Goal: Task Accomplishment & Management: Manage account settings

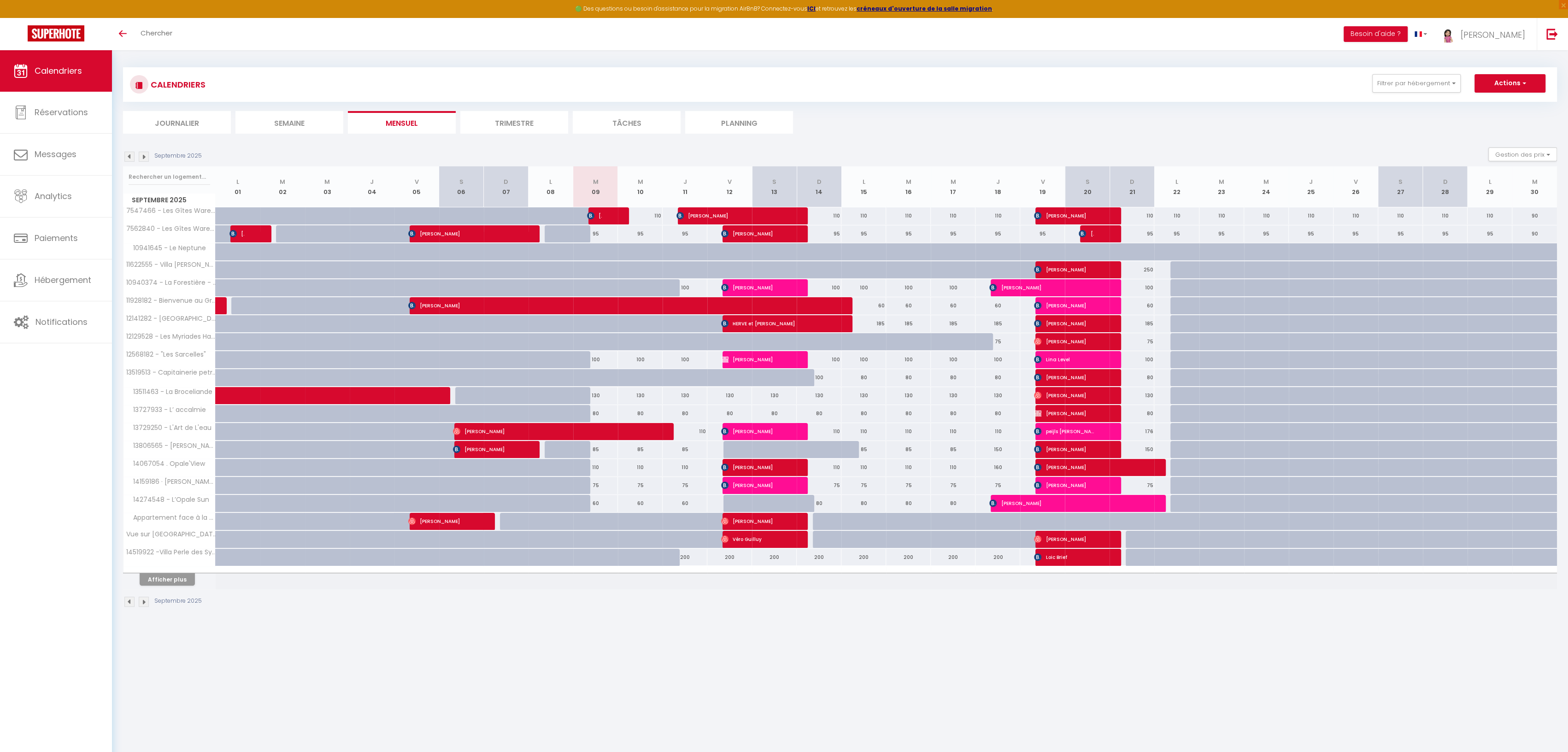
scroll to position [3, 0]
click at [152, 575] on button "Afficher plus" at bounding box center [167, 579] width 55 height 13
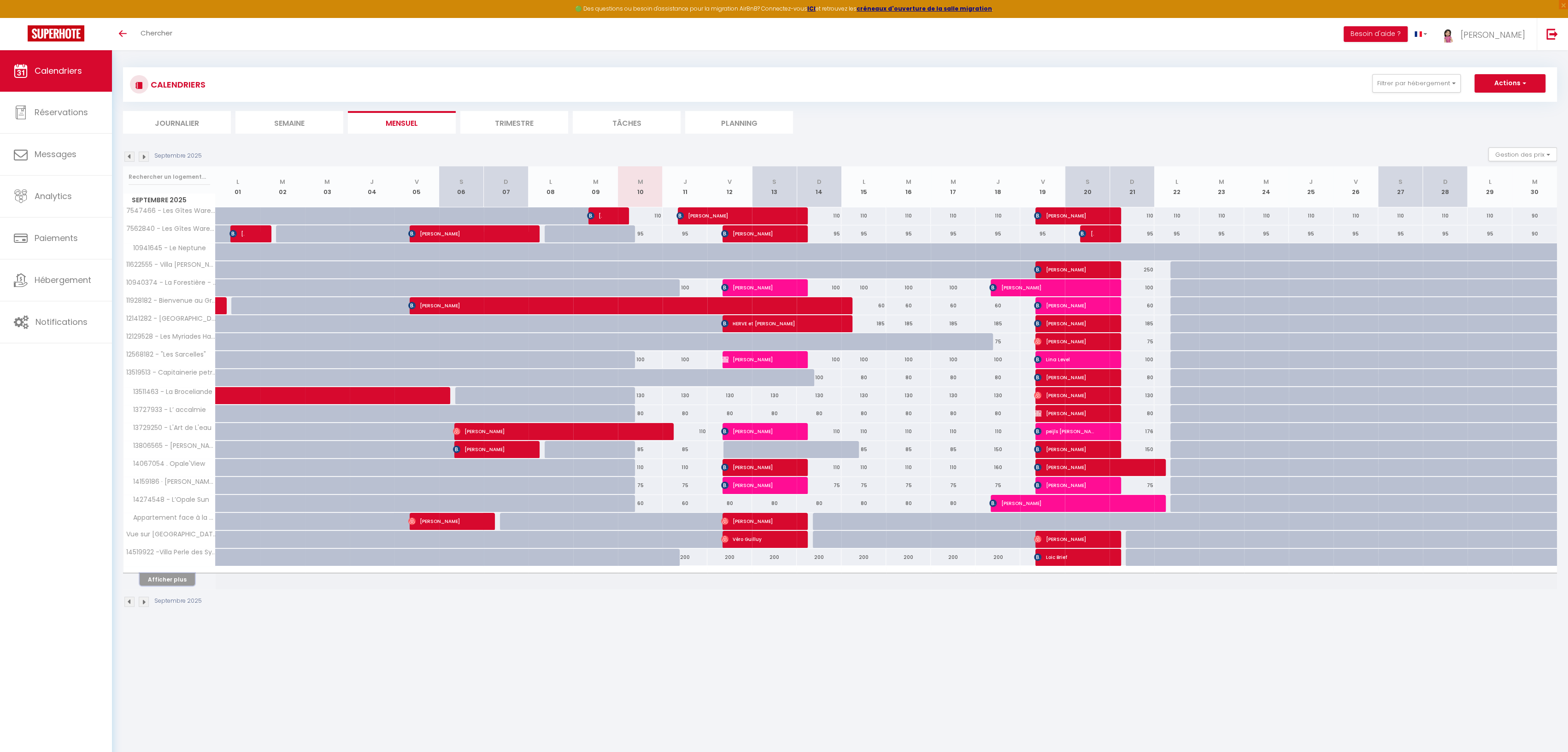
click at [155, 575] on button "Afficher plus" at bounding box center [167, 579] width 55 height 13
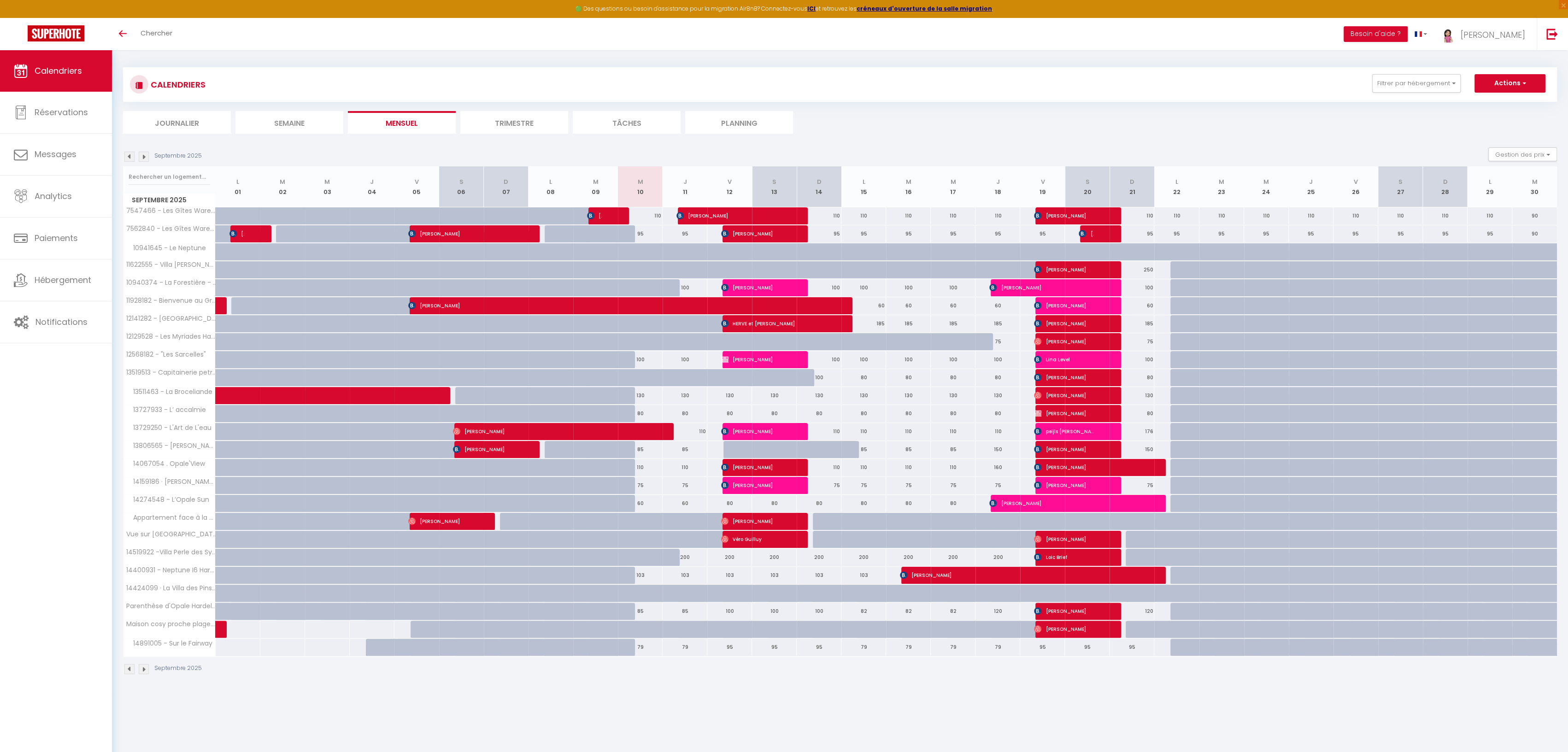
click at [130, 664] on img at bounding box center [129, 669] width 10 height 10
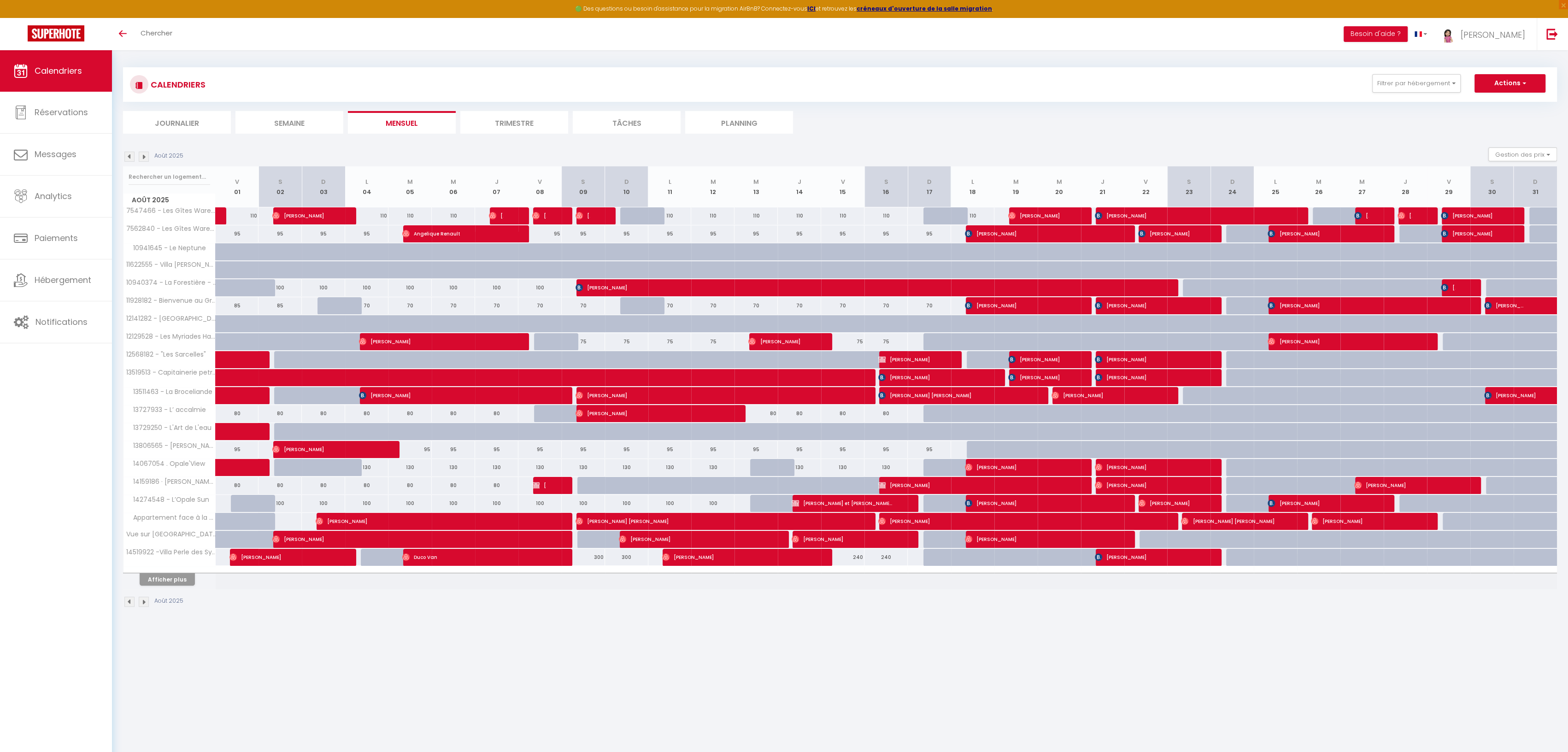
scroll to position [4, 0]
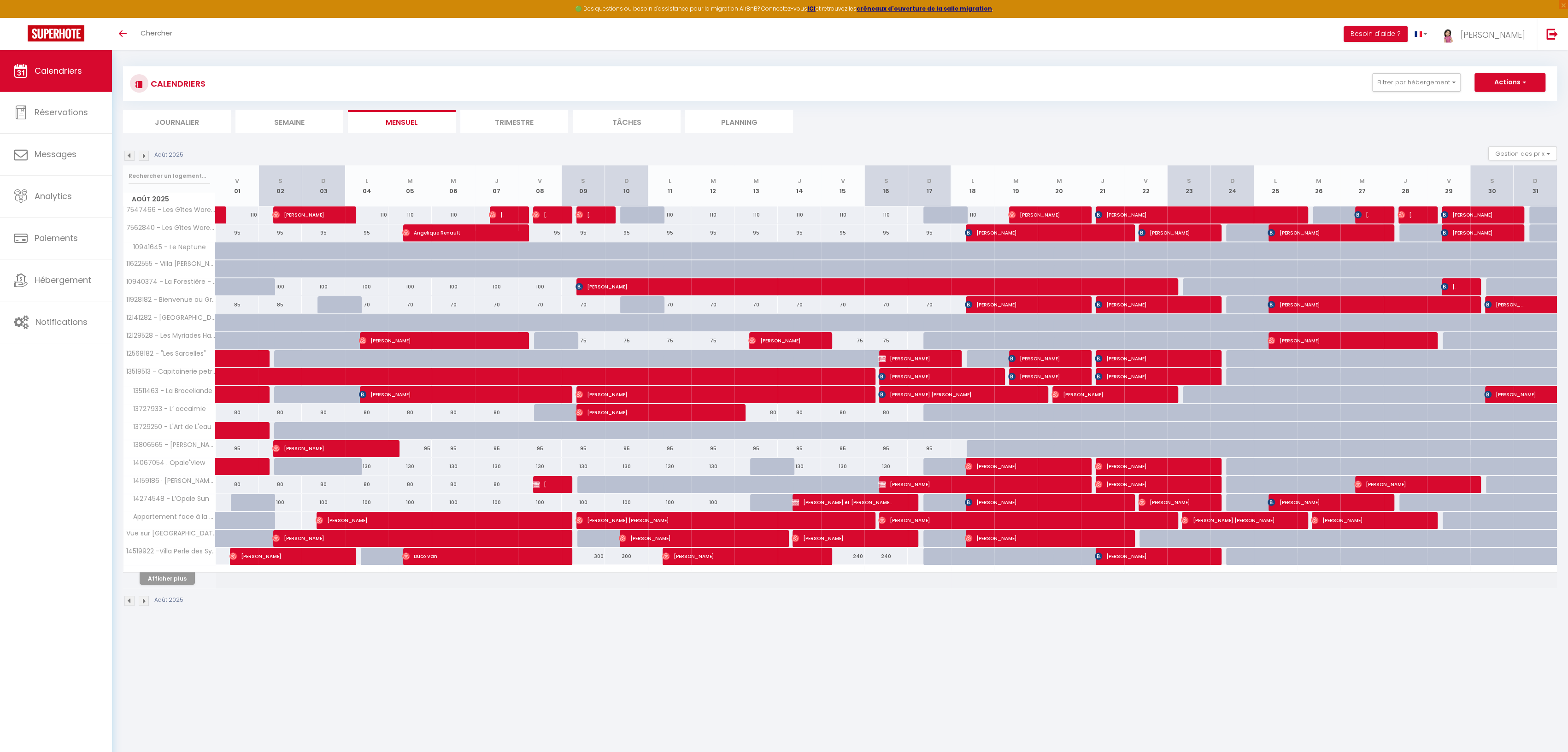
click at [143, 156] on img at bounding box center [144, 156] width 10 height 10
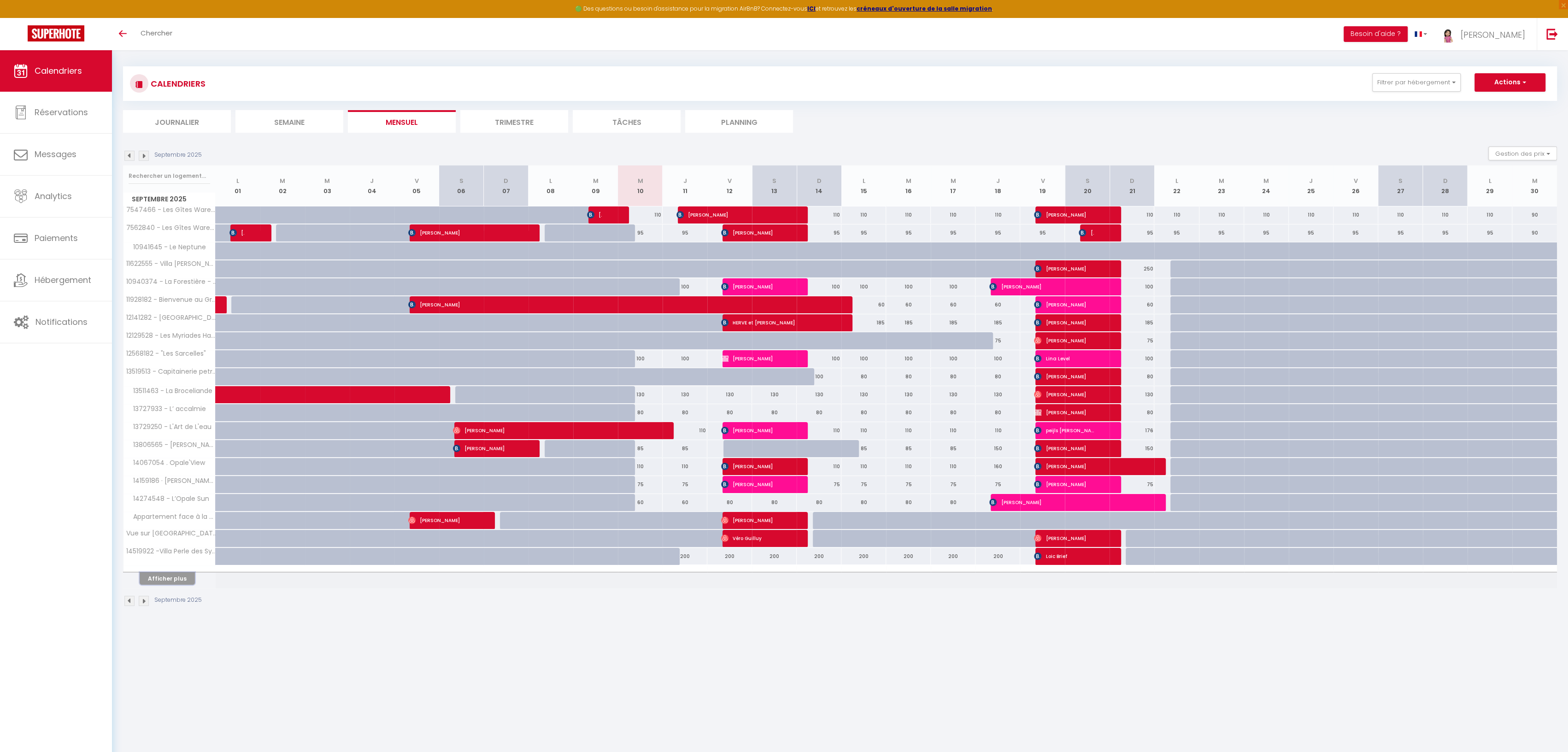
click at [166, 572] on button "Afficher plus" at bounding box center [167, 578] width 55 height 13
